Goal: Navigation & Orientation: Find specific page/section

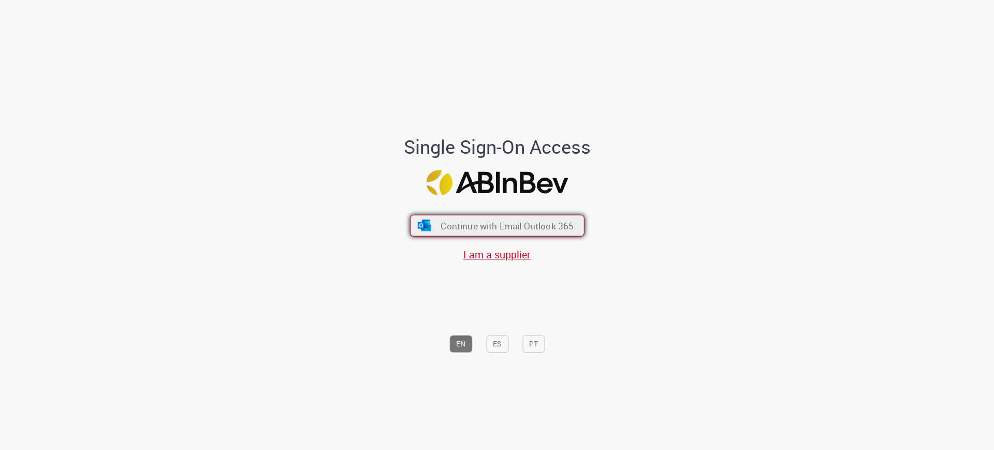
click at [525, 229] on span "Continue with Email Outlook 365" at bounding box center [507, 226] width 133 height 12
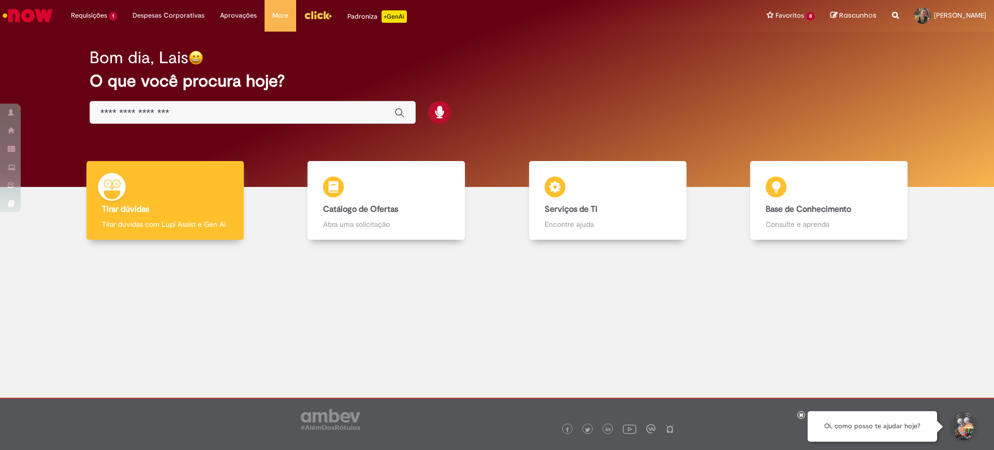
click at [645, 305] on div at bounding box center [497, 323] width 978 height 153
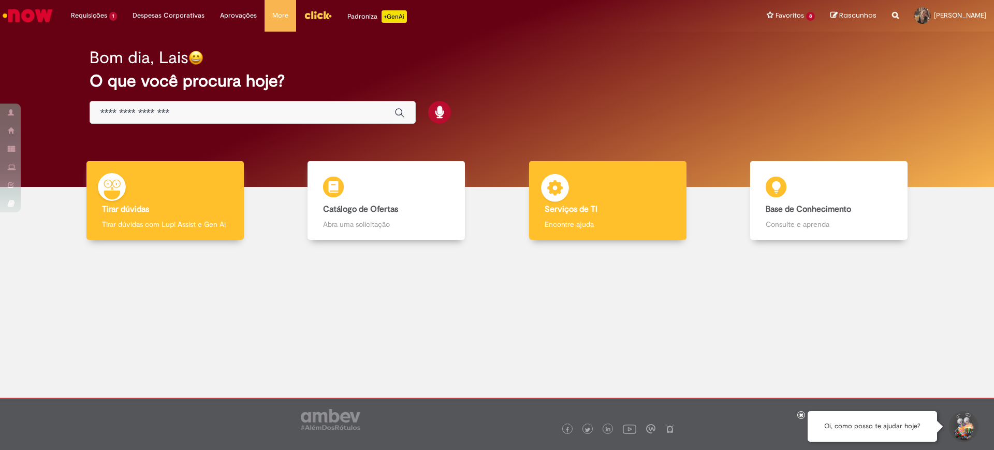
click at [623, 215] on div "Serviços de TI Serviços de TI Encontre ajuda" at bounding box center [607, 200] width 157 height 79
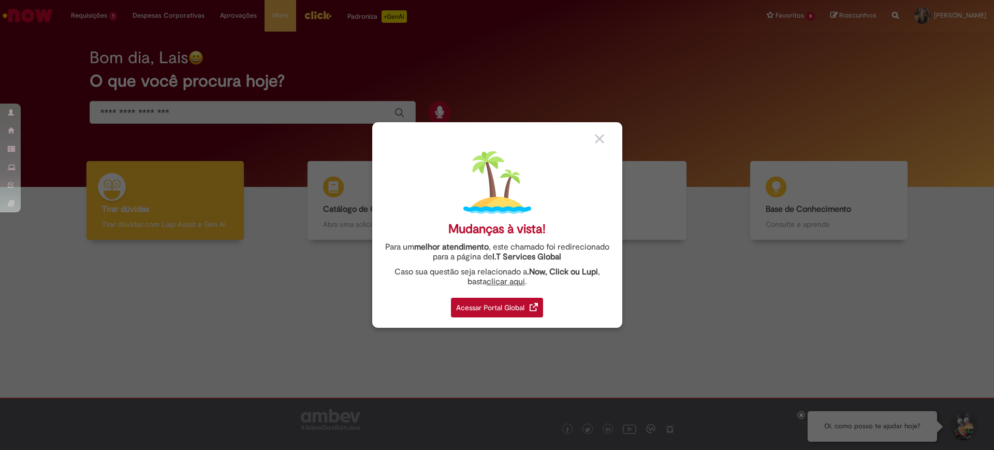
click at [506, 310] on div "Acessar Portal Global" at bounding box center [497, 308] width 92 height 20
